Goal: Navigation & Orientation: Understand site structure

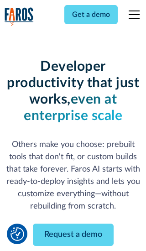
scroll to position [110, 0]
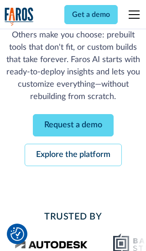
click at [73, 125] on link "Request a demo" at bounding box center [73, 125] width 81 height 22
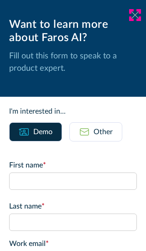
click at [135, 15] on icon at bounding box center [134, 14] width 7 height 7
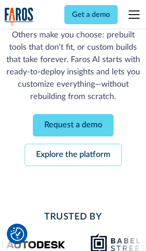
scroll to position [139, 0]
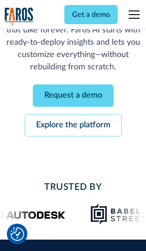
click at [73, 125] on link "Explore the platform" at bounding box center [73, 125] width 97 height 22
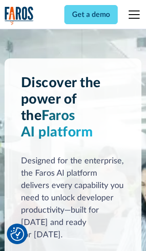
scroll to position [6855, 0]
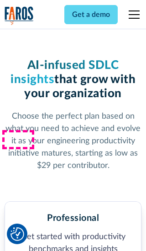
scroll to position [1414, 0]
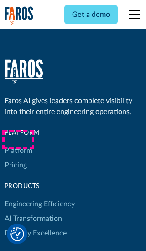
click at [18, 143] on link "Platform" at bounding box center [19, 150] width 28 height 15
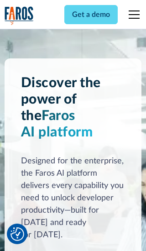
scroll to position [7148, 0]
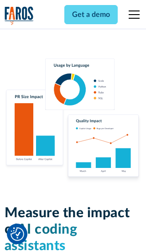
scroll to position [5642, 0]
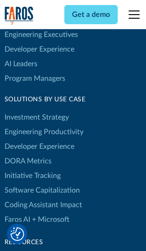
click at [27, 154] on link "DORA Metrics" at bounding box center [28, 161] width 47 height 15
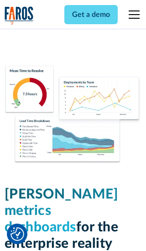
scroll to position [3996, 0]
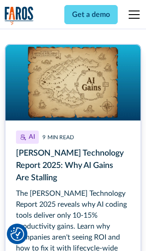
scroll to position [4132, 0]
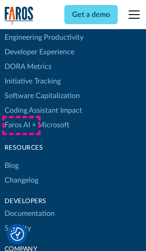
click at [21, 173] on link "Changelog" at bounding box center [22, 180] width 34 height 15
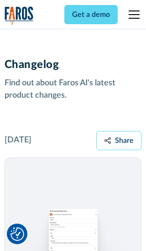
scroll to position [11024, 0]
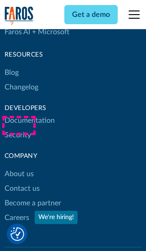
click at [19, 167] on link "About us" at bounding box center [19, 174] width 29 height 15
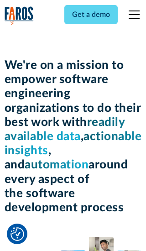
scroll to position [3147, 0]
